Goal: Task Accomplishment & Management: Complete application form

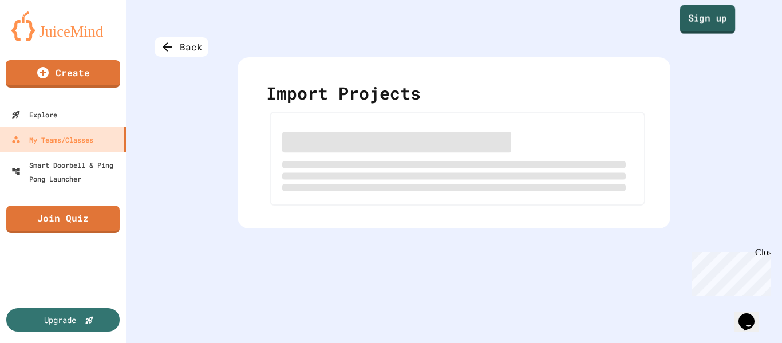
click at [703, 22] on link "Sign up" at bounding box center [707, 19] width 55 height 29
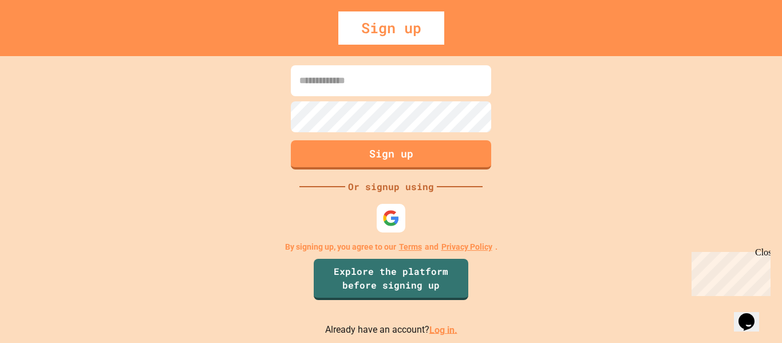
click at [438, 323] on p "Already have an account? Log in." at bounding box center [391, 330] width 132 height 14
click at [430, 329] on link "Log in." at bounding box center [443, 329] width 28 height 11
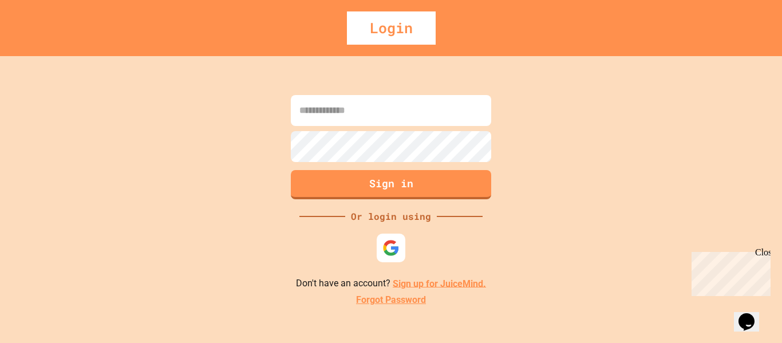
click at [362, 116] on input at bounding box center [391, 110] width 200 height 31
type input "**********"
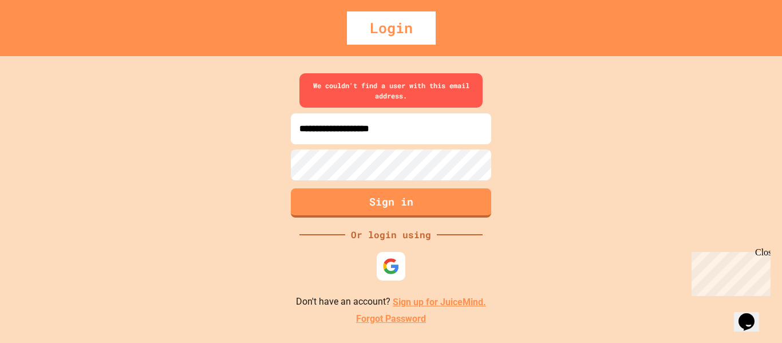
drag, startPoint x: 431, startPoint y: 128, endPoint x: 265, endPoint y: 110, distance: 166.8
click at [265, 110] on div "**********" at bounding box center [391, 199] width 782 height 287
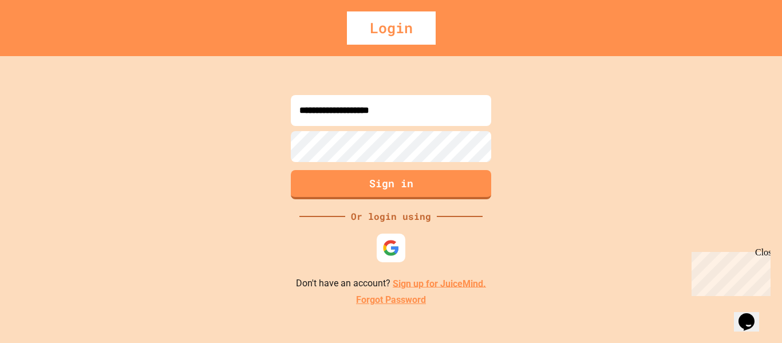
type input "**********"
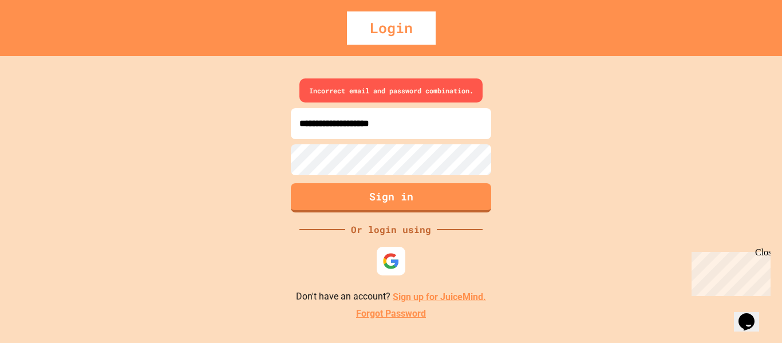
click at [265, 165] on div "**********" at bounding box center [391, 199] width 782 height 287
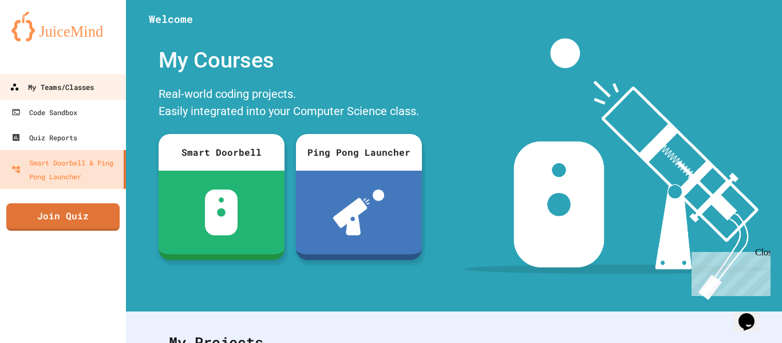
click at [66, 90] on div "My Teams/Classes" at bounding box center [52, 87] width 84 height 14
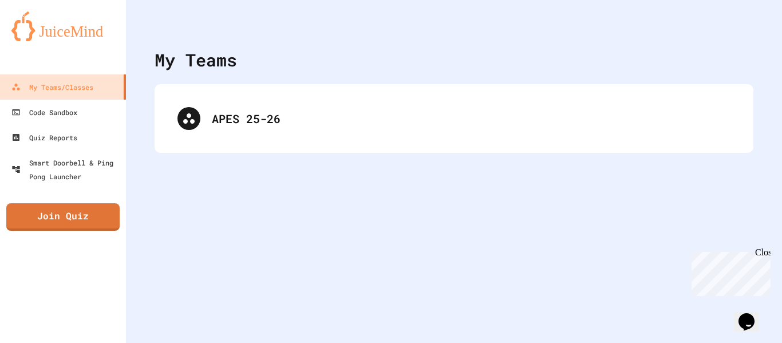
click at [319, 154] on div "My Teams APES 25-26" at bounding box center [454, 171] width 656 height 343
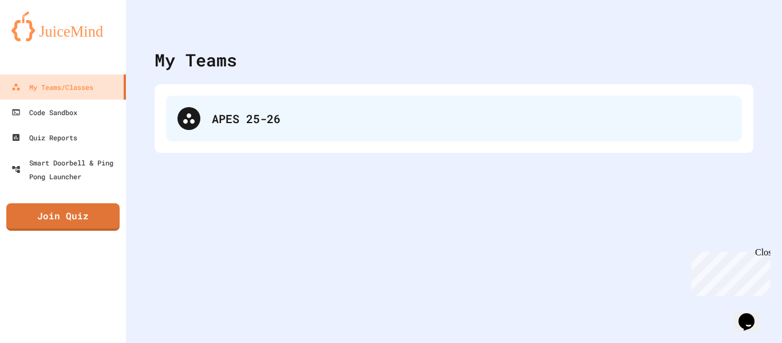
click at [209, 104] on div "APES 25-26" at bounding box center [454, 119] width 576 height 46
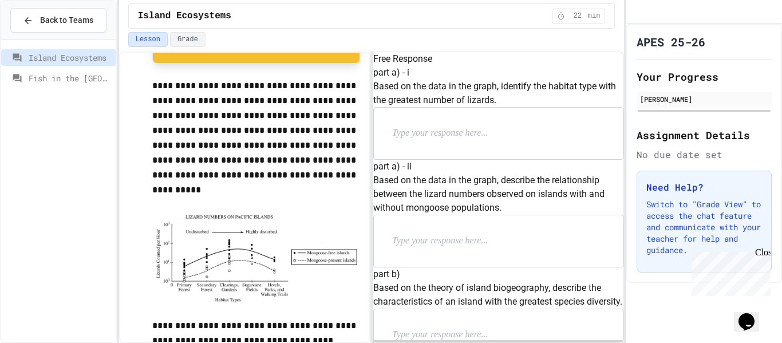
scroll to position [274, 0]
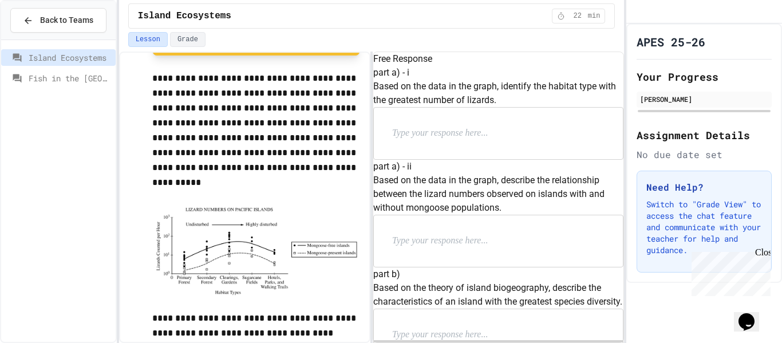
click at [484, 159] on div at bounding box center [498, 133] width 249 height 51
click at [472, 141] on p at bounding box center [466, 133] width 149 height 15
click at [527, 233] on p at bounding box center [466, 240] width 149 height 15
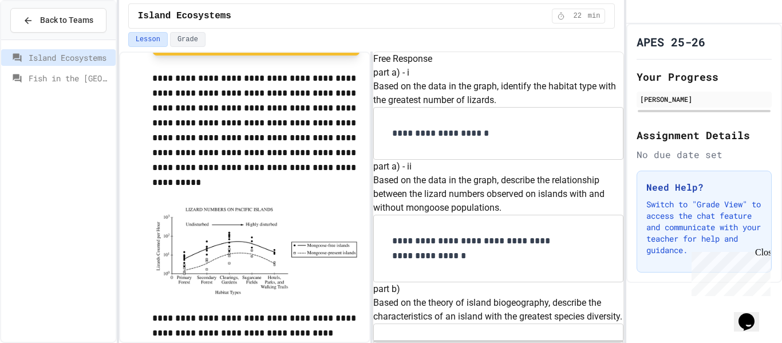
scroll to position [267, 0]
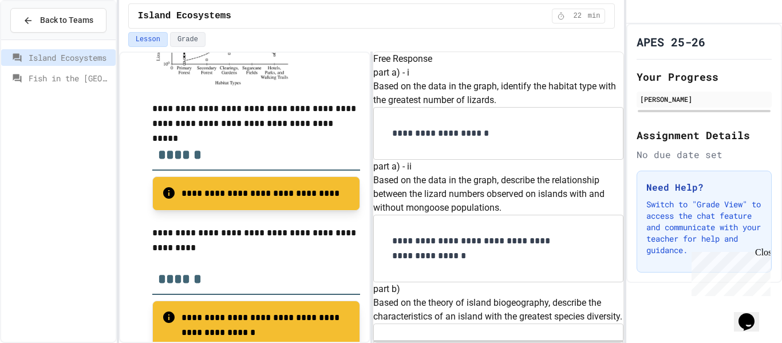
scroll to position [459, 0]
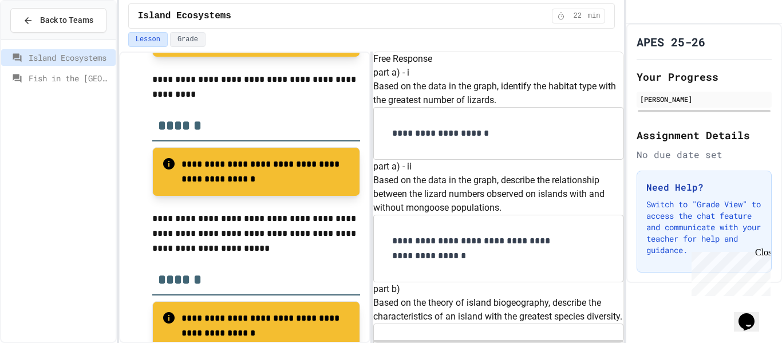
scroll to position [683, 0]
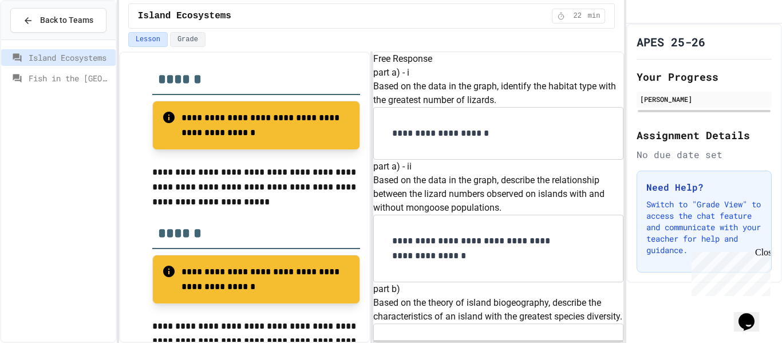
drag, startPoint x: 455, startPoint y: 152, endPoint x: 543, endPoint y: 128, distance: 90.9
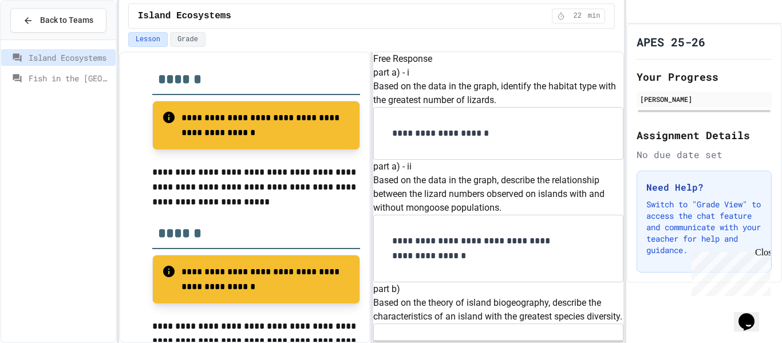
drag, startPoint x: 453, startPoint y: 153, endPoint x: 392, endPoint y: 130, distance: 64.8
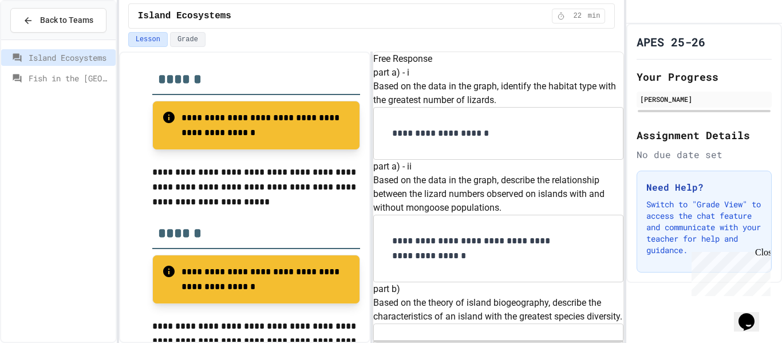
scroll to position [780, 0]
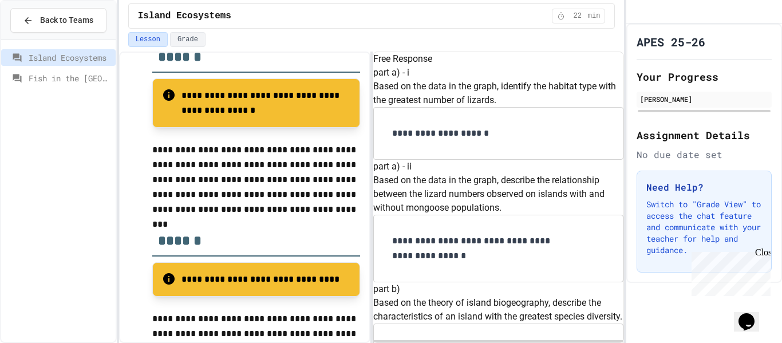
scroll to position [853, 0]
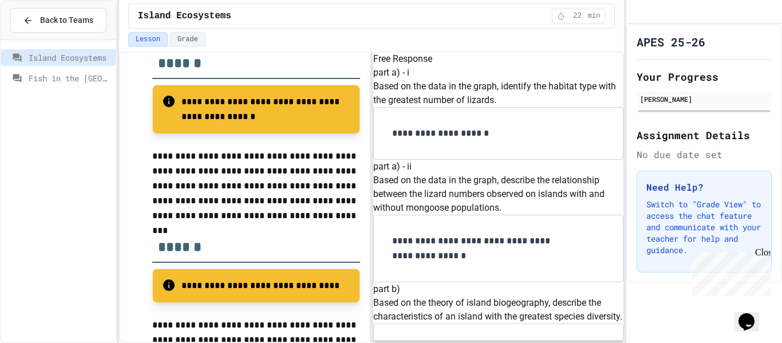
drag, startPoint x: 534, startPoint y: 165, endPoint x: 391, endPoint y: 152, distance: 143.1
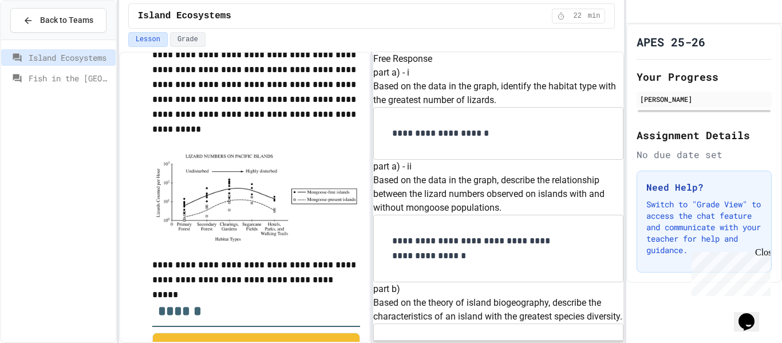
scroll to position [1104, 0]
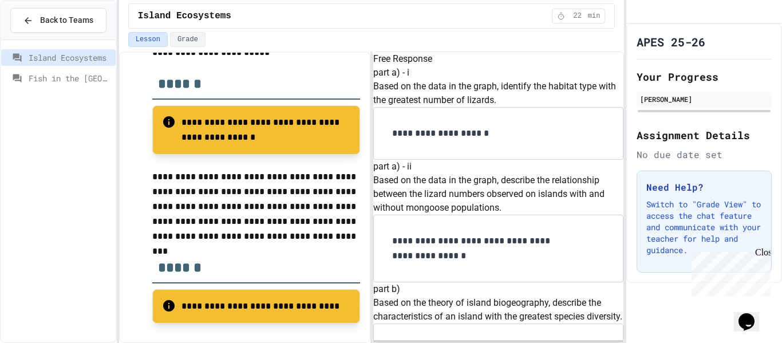
scroll to position [814, 0]
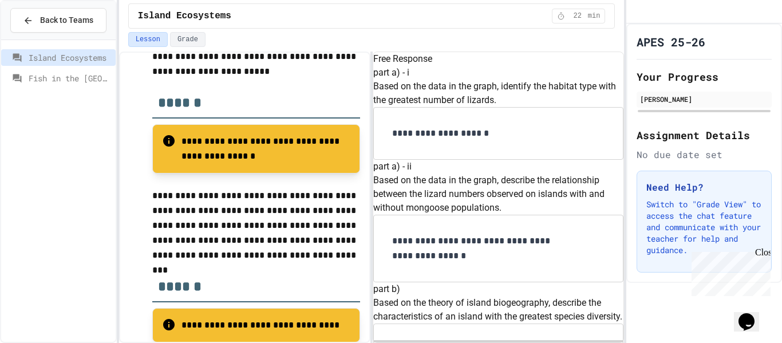
drag, startPoint x: 450, startPoint y: 170, endPoint x: 392, endPoint y: 123, distance: 74.4
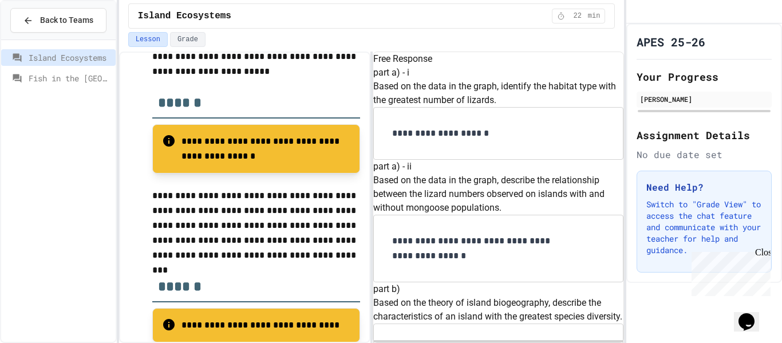
drag, startPoint x: 530, startPoint y: 171, endPoint x: 390, endPoint y: 136, distance: 144.6
drag, startPoint x: 518, startPoint y: 172, endPoint x: 391, endPoint y: 140, distance: 130.3
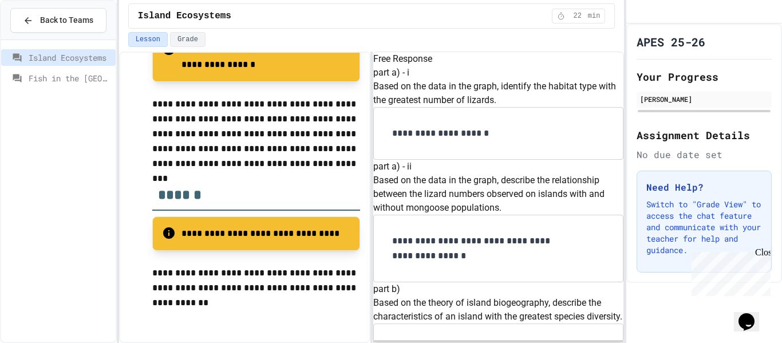
drag, startPoint x: 514, startPoint y: 228, endPoint x: 392, endPoint y: 219, distance: 122.2
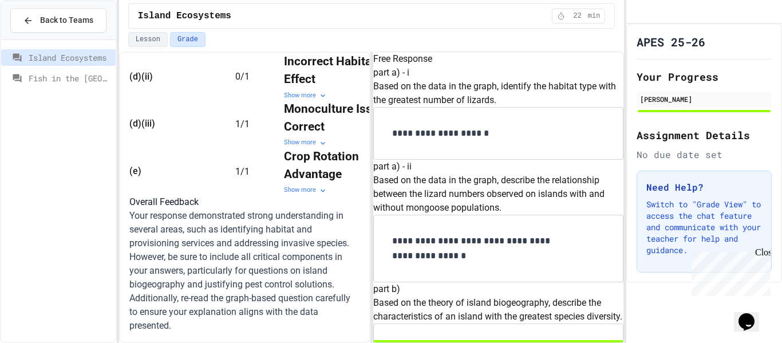
scroll to position [1079, 0]
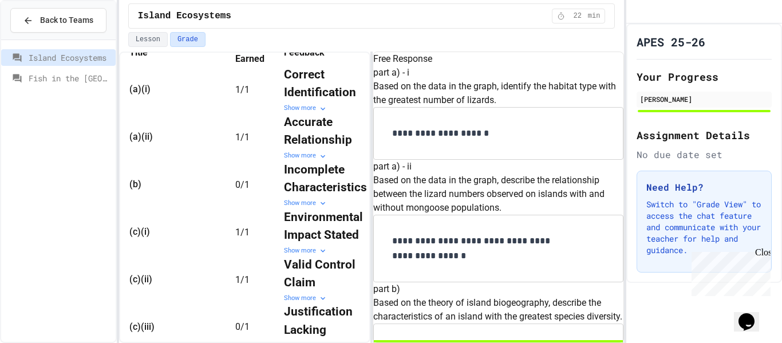
scroll to position [0, 73]
click at [318, 208] on icon at bounding box center [322, 203] width 9 height 9
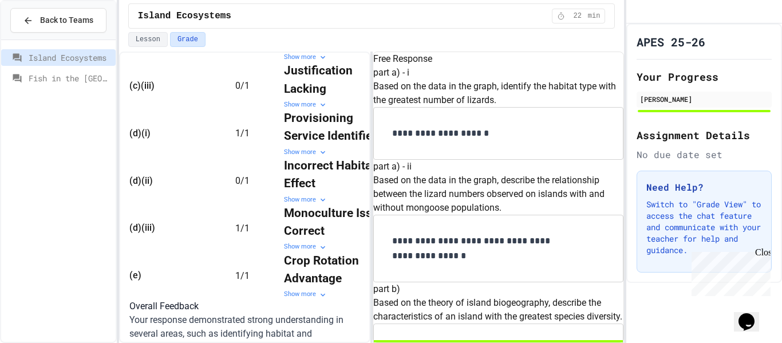
scroll to position [0, 0]
click at [324, 110] on div "Show more" at bounding box center [335, 105] width 103 height 10
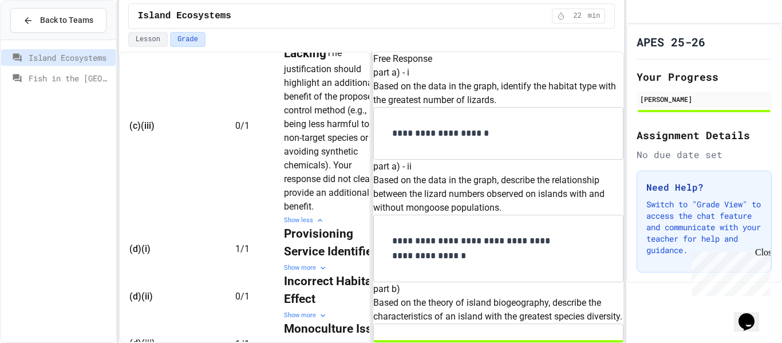
scroll to position [0, 52]
click at [284, 225] on div "Show less" at bounding box center [335, 221] width 103 height 10
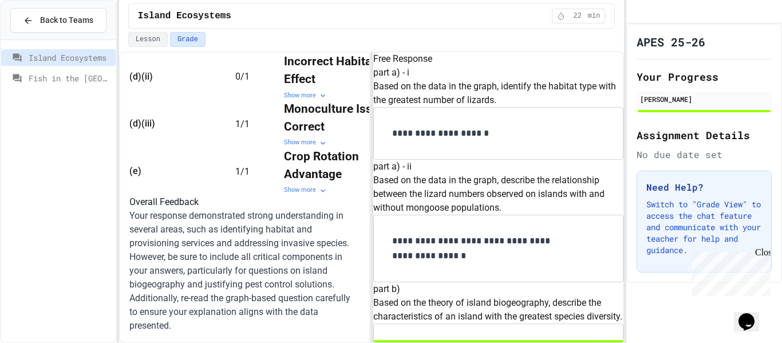
scroll to position [736, 0]
click at [318, 100] on icon at bounding box center [322, 95] width 9 height 9
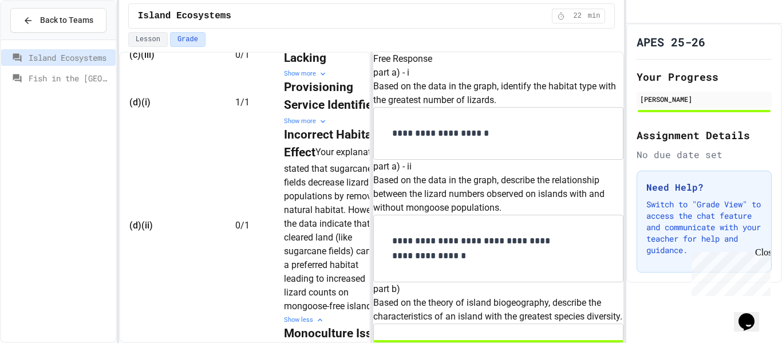
scroll to position [665, 0]
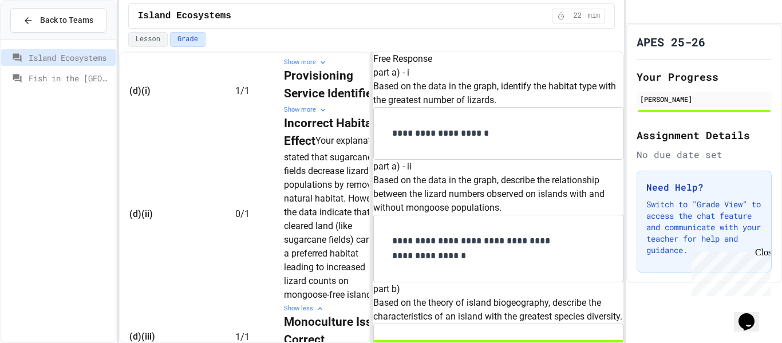
click at [318, 114] on icon at bounding box center [322, 109] width 9 height 9
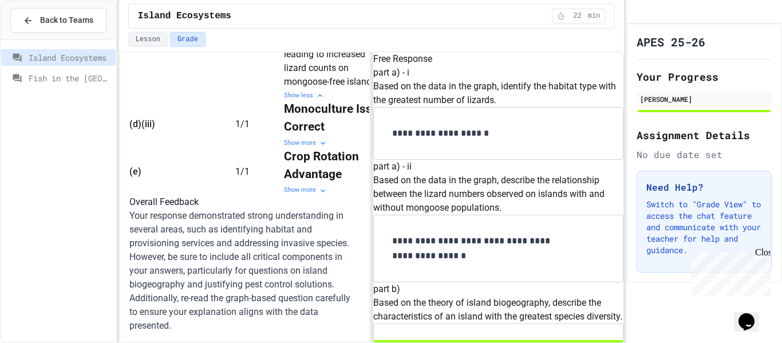
scroll to position [1010, 0]
click at [284, 148] on div "Show more" at bounding box center [335, 143] width 103 height 10
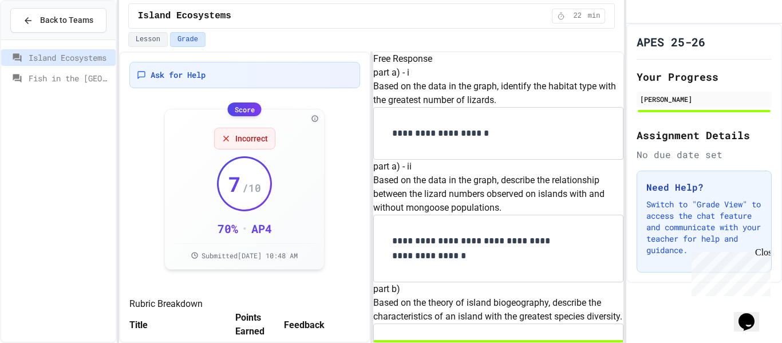
scroll to position [0, 0]
